Goal: Browse casually

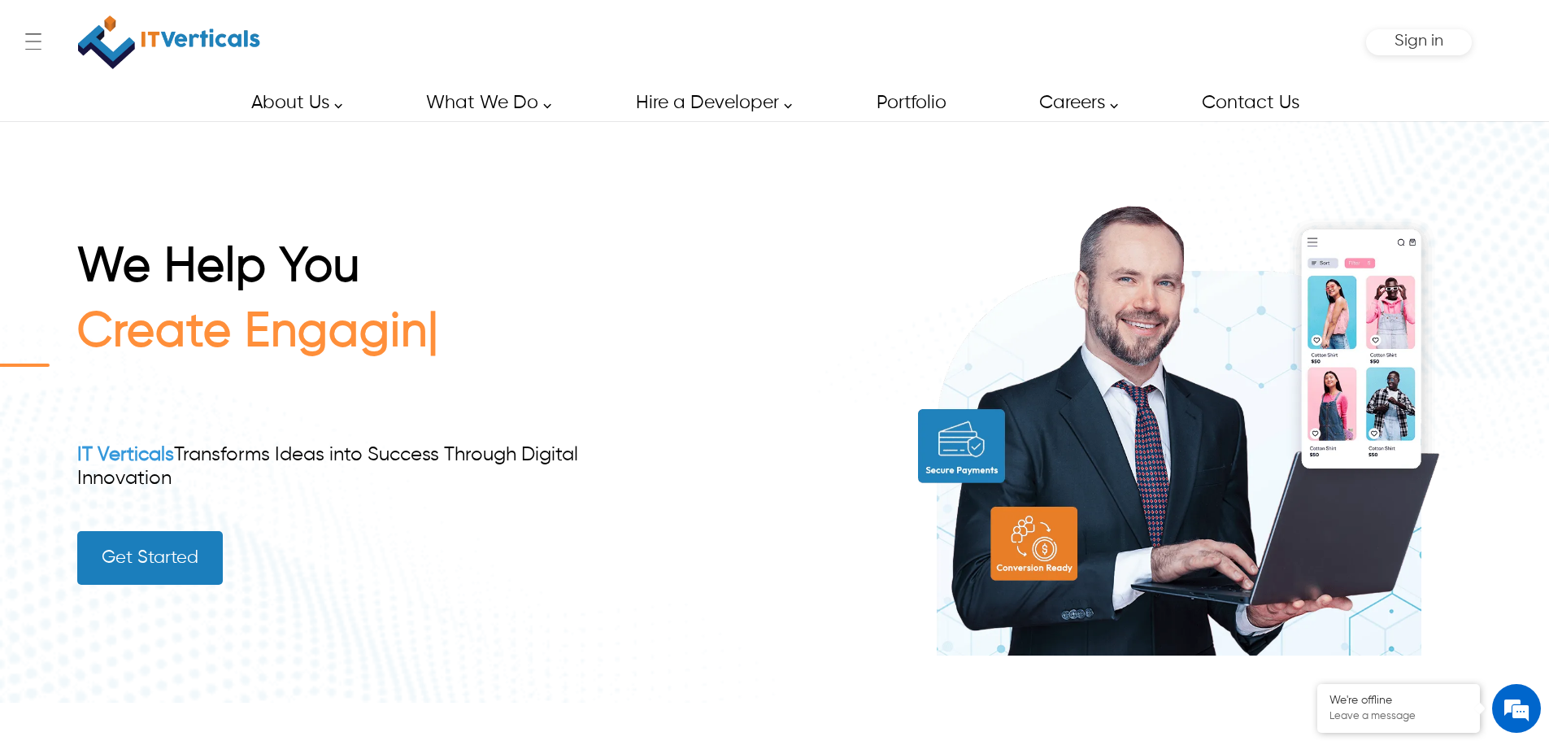
click at [756, 598] on div "We Help You Create Engagin IT Verticals Transforms Ideas into Success Through D…" at bounding box center [774, 411] width 1395 height 581
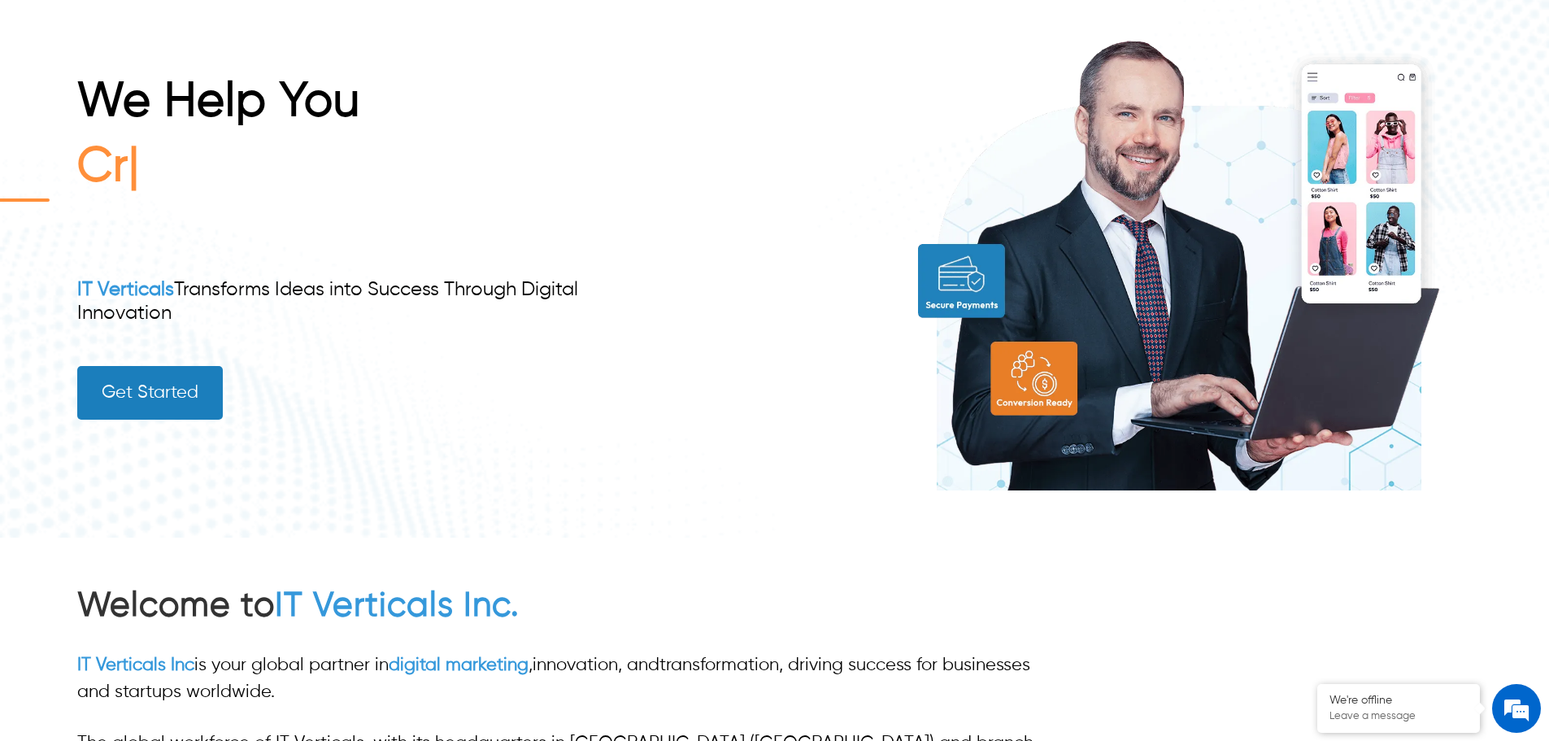
scroll to position [244, 0]
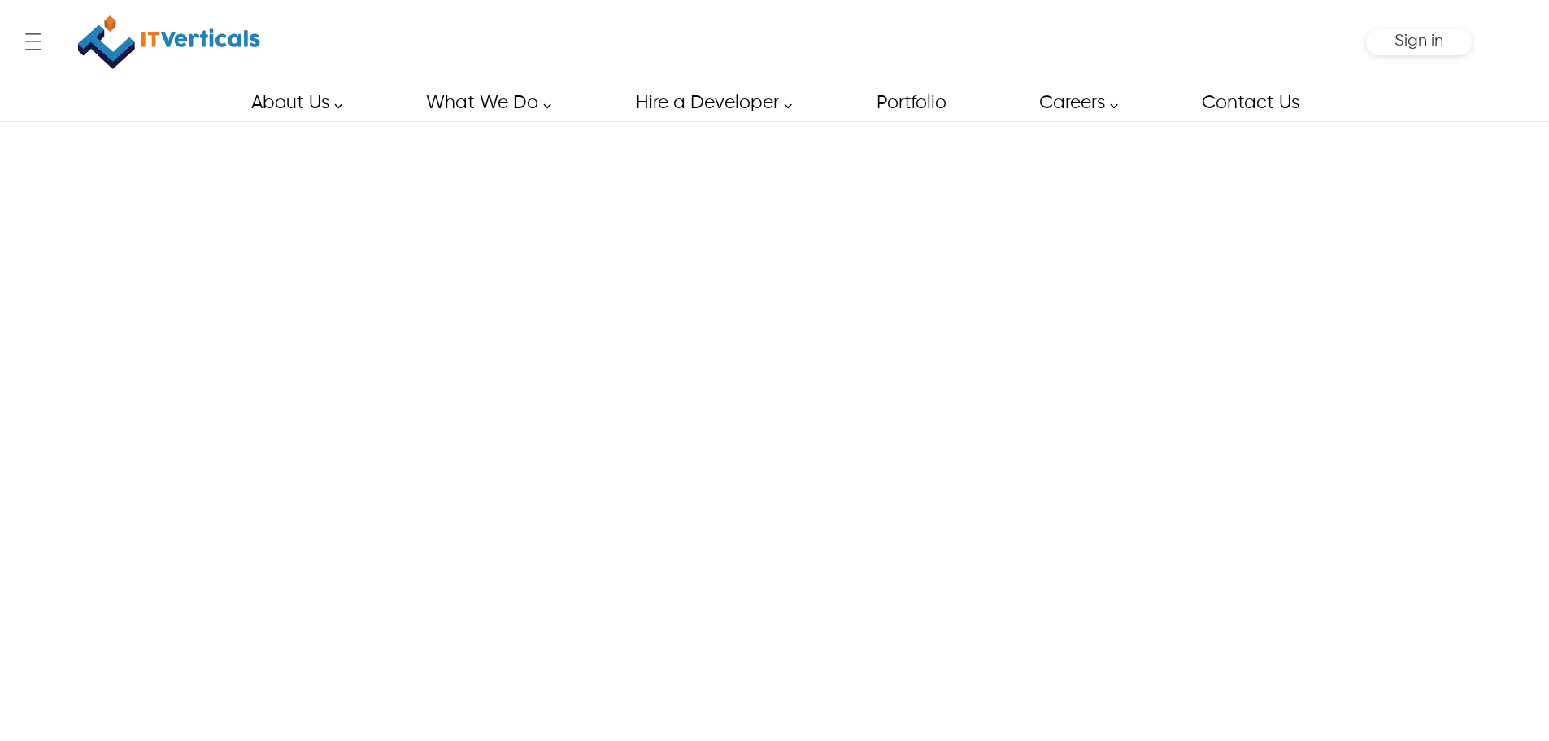
scroll to position [244, 0]
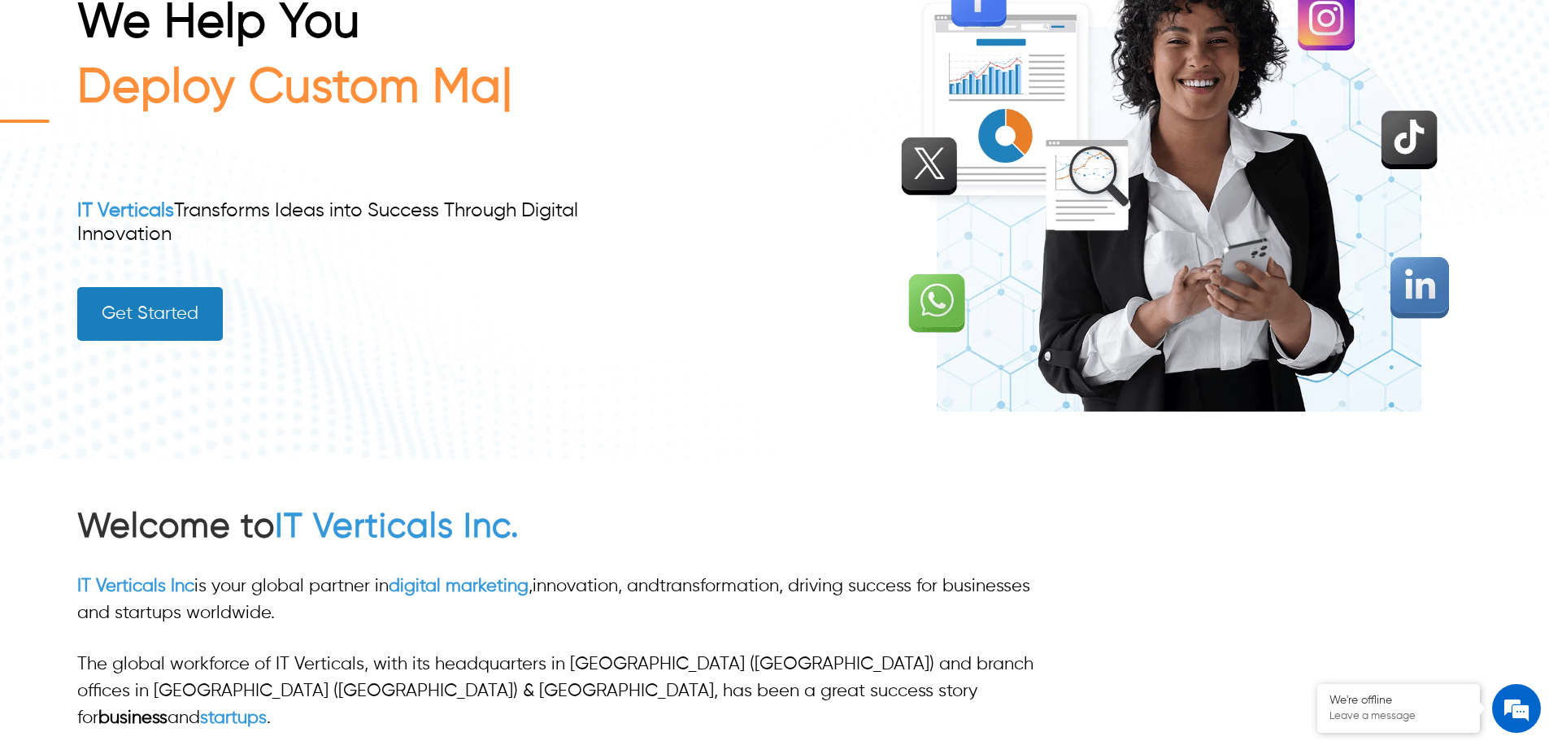
click at [1398, 654] on div "Welcome to IT Verticals Inc. IT Verticals Inc is your global partner in digital…" at bounding box center [774, 628] width 1395 height 338
click at [1505, 702] on em at bounding box center [1517, 708] width 44 height 44
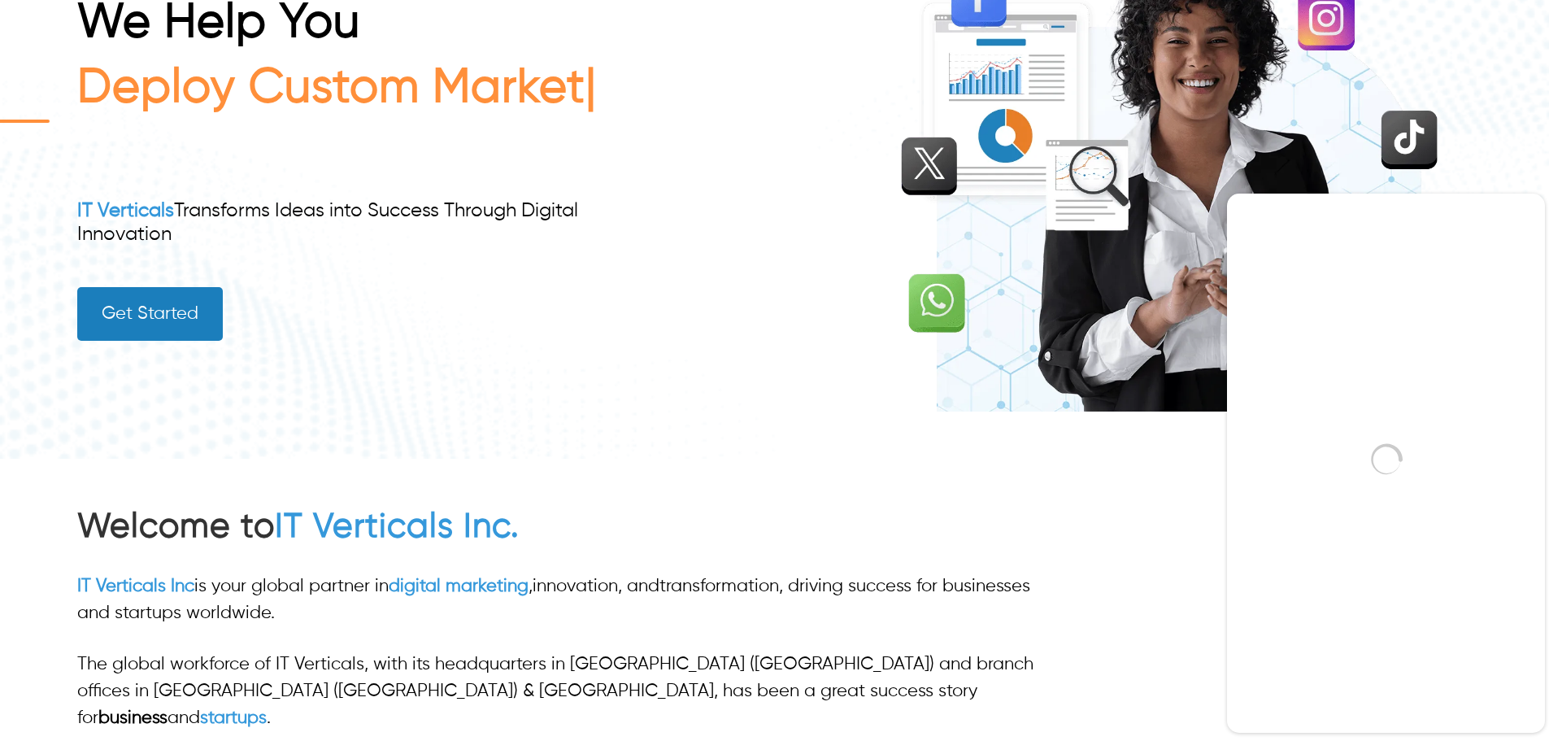
scroll to position [0, 0]
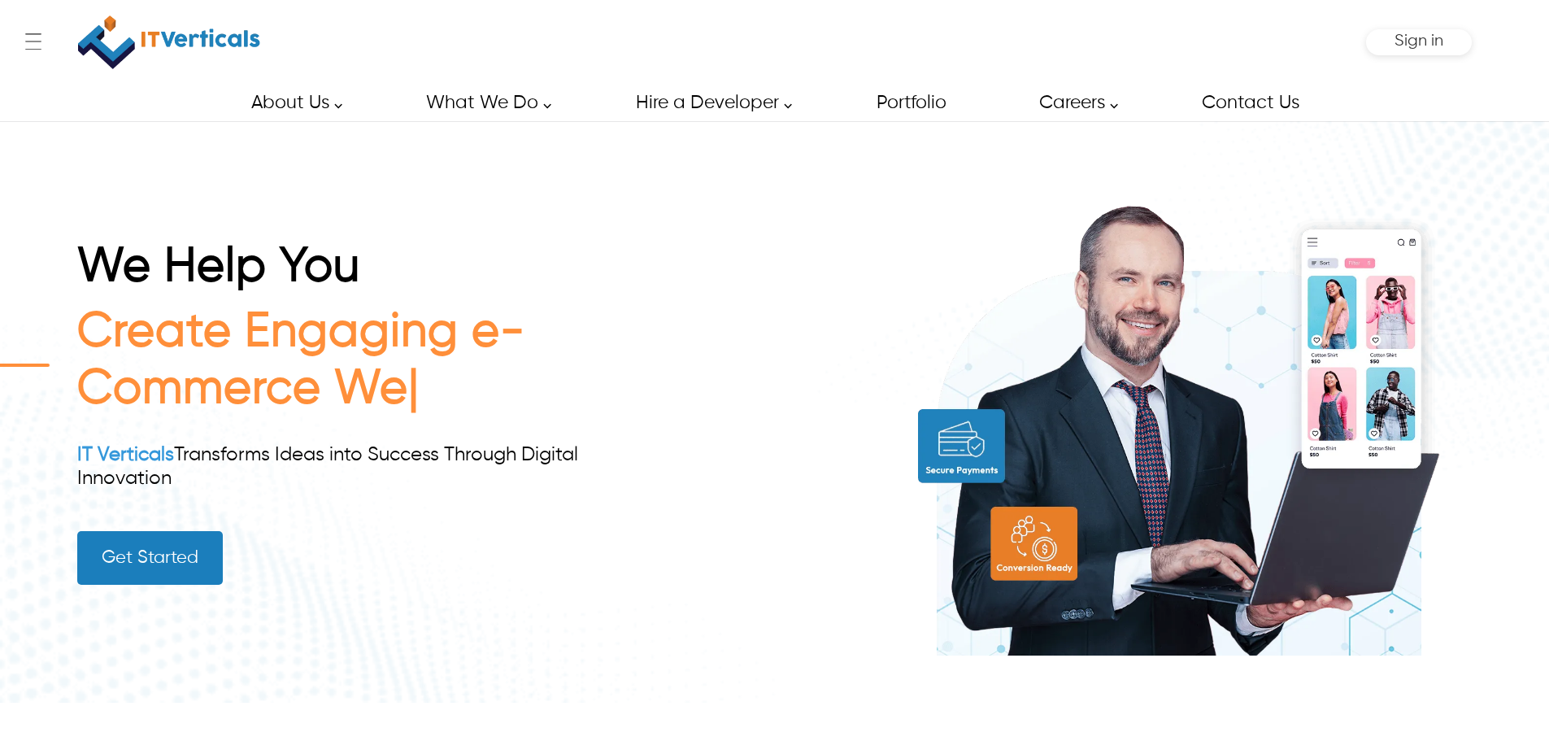
click at [608, 633] on div "We Help You Create Engaging e-Commerce We IT Verticals Transforms Ideas into Su…" at bounding box center [774, 411] width 1395 height 581
